Goal: Navigation & Orientation: Find specific page/section

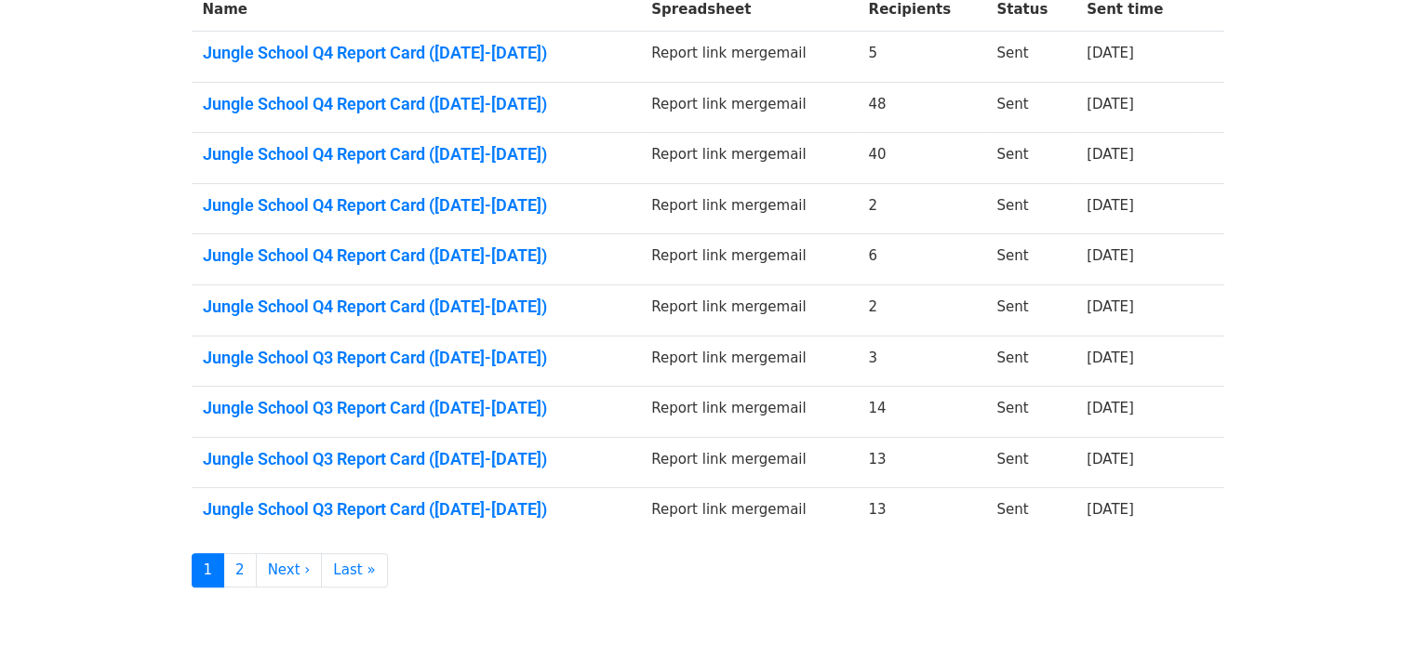
scroll to position [344, 0]
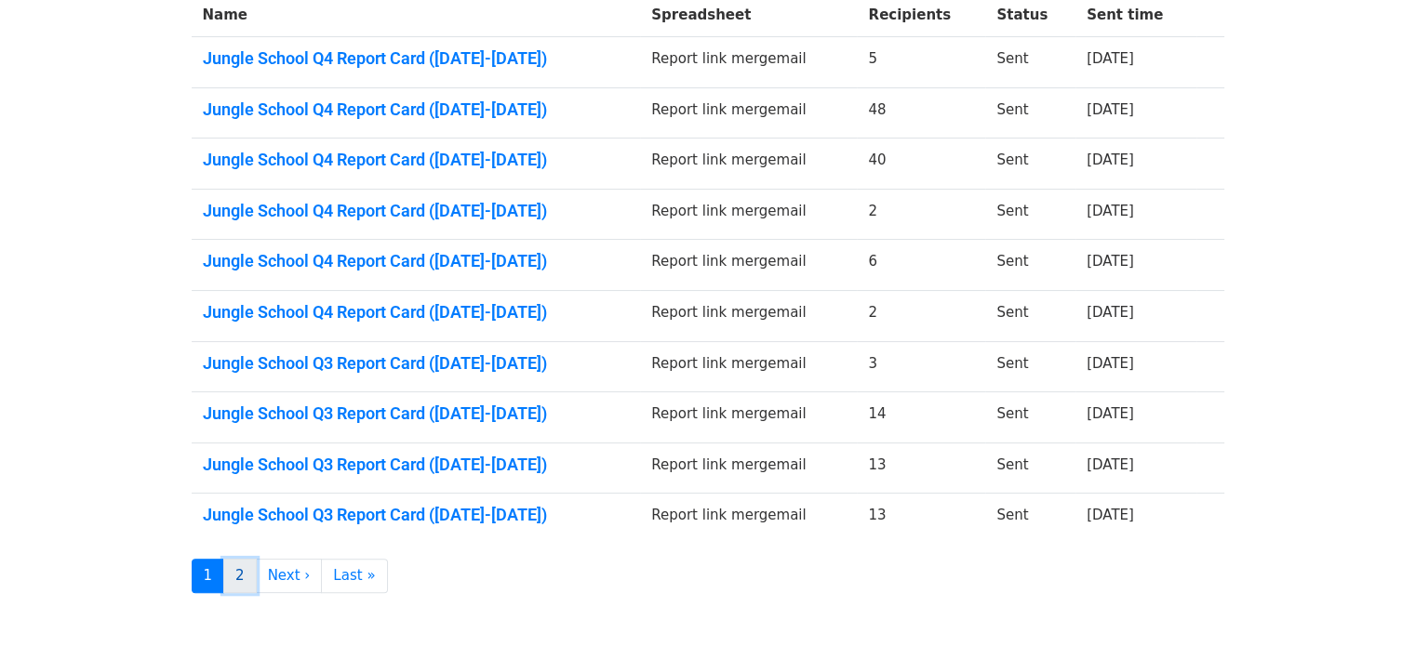
click at [235, 561] on link "2" at bounding box center [239, 576] width 33 height 34
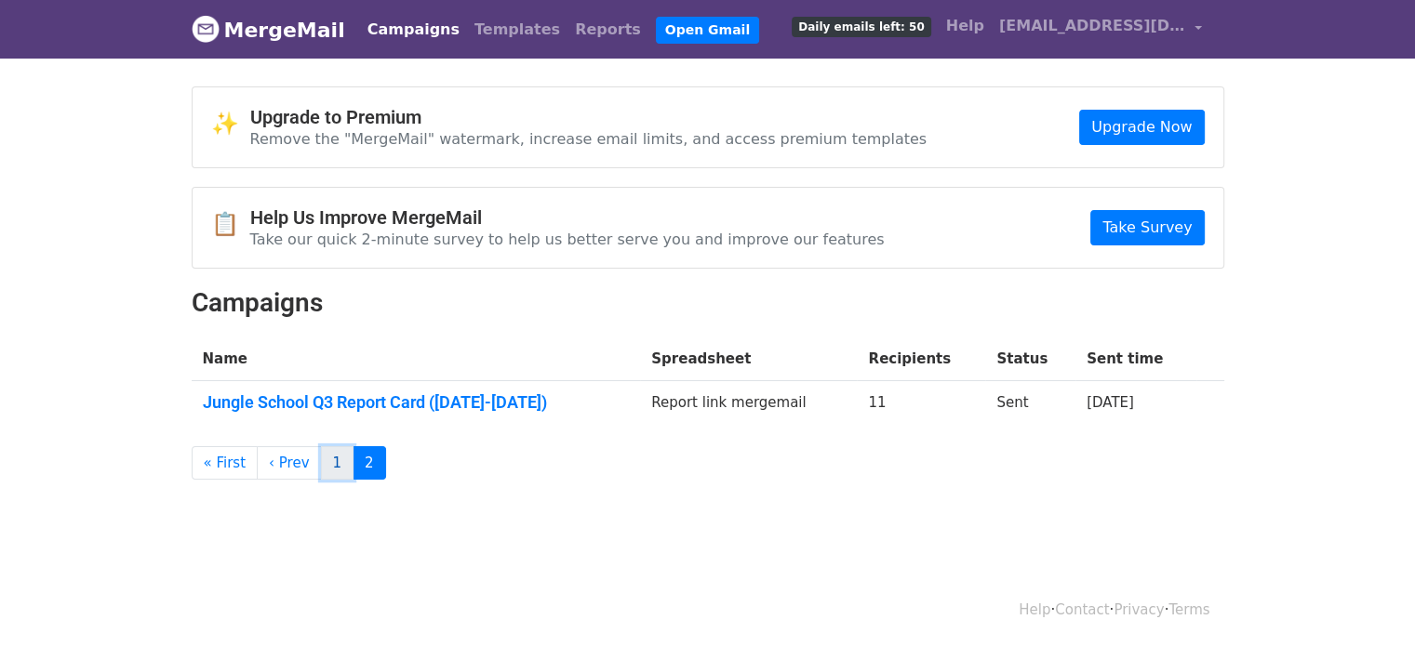
click at [321, 468] on link "1" at bounding box center [337, 463] width 33 height 34
